Goal: Transaction & Acquisition: Subscribe to service/newsletter

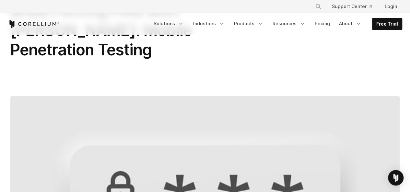
scroll to position [65, 0]
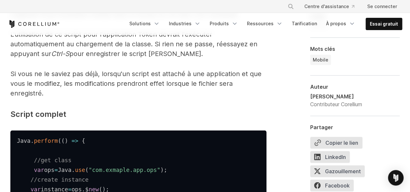
scroll to position [3212, 0]
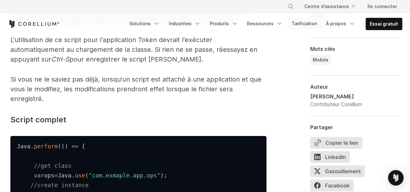
click at [302, 19] on link "Tarification" at bounding box center [304, 24] width 33 height 12
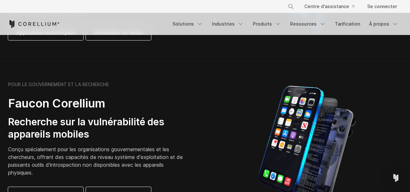
scroll to position [292, 0]
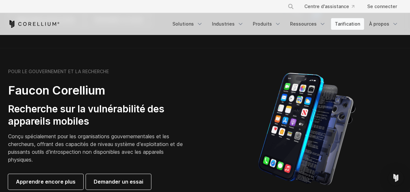
click at [343, 25] on font "Tarification" at bounding box center [347, 24] width 25 height 6
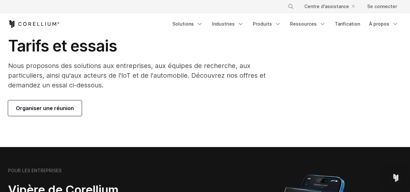
scroll to position [65, 0]
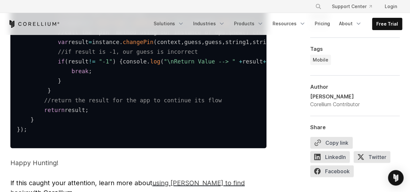
scroll to position [3342, 0]
